Goal: Find specific page/section: Find specific page/section

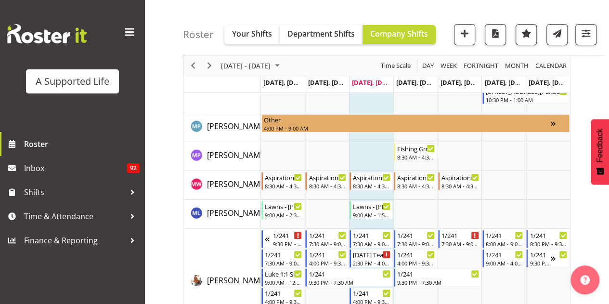
scroll to position [3801, 0]
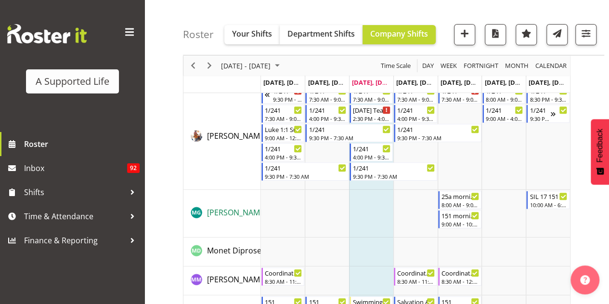
click at [231, 211] on span "[PERSON_NAME]" at bounding box center [237, 212] width 60 height 11
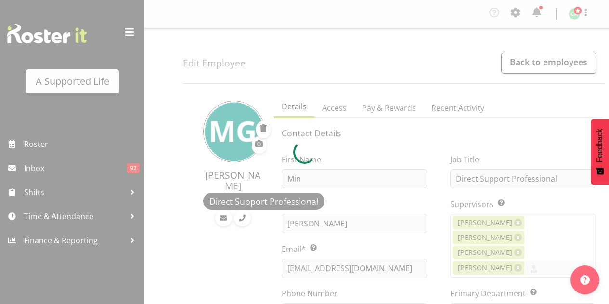
select select "TimelineWeek"
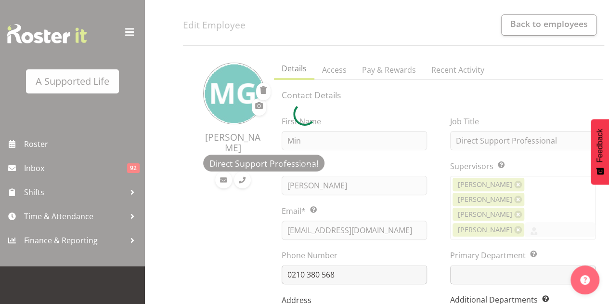
scroll to position [96, 0]
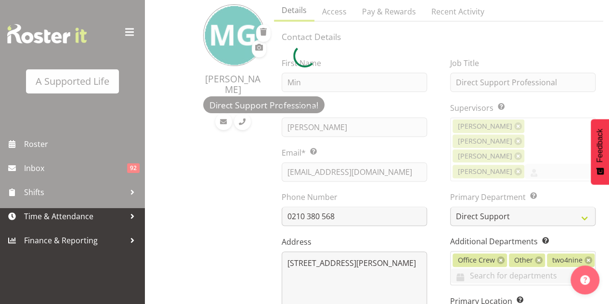
select select "959"
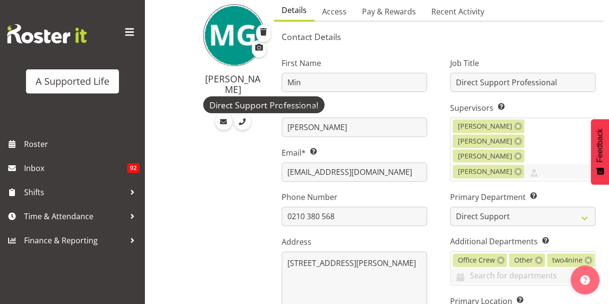
scroll to position [0, 0]
